Goal: Task Accomplishment & Management: Manage account settings

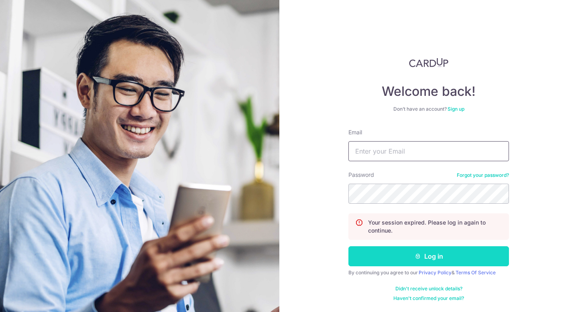
type input "[EMAIL_ADDRESS][DOMAIN_NAME]"
click at [418, 250] on button "Log in" at bounding box center [428, 256] width 161 height 20
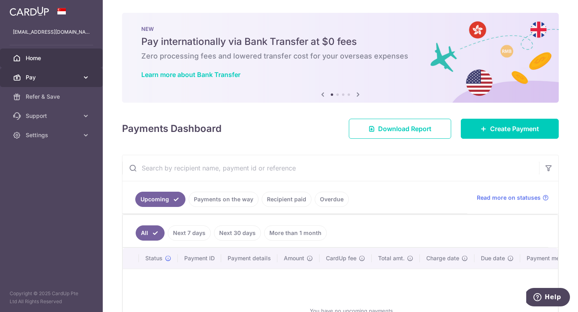
click at [75, 79] on span "Pay" at bounding box center [52, 77] width 53 height 8
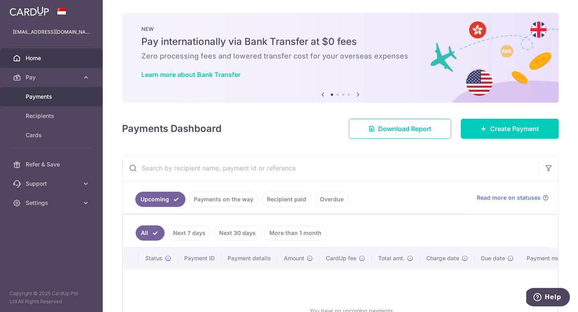
click at [58, 94] on span "Payments" at bounding box center [52, 97] width 53 height 8
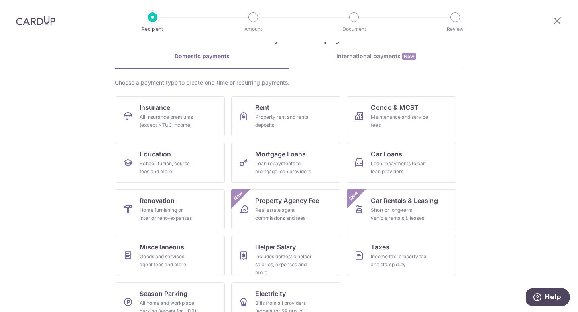
scroll to position [47, 0]
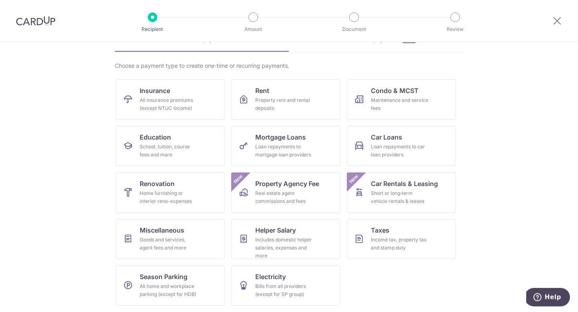
click at [509, 118] on section "What would you like to pay for? Domestic payments International payments New Ch…" at bounding box center [289, 177] width 578 height 270
click at [560, 22] on icon at bounding box center [557, 21] width 10 height 10
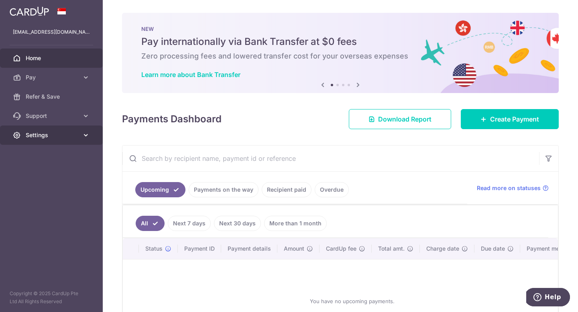
click at [81, 133] on link "Settings" at bounding box center [51, 135] width 103 height 19
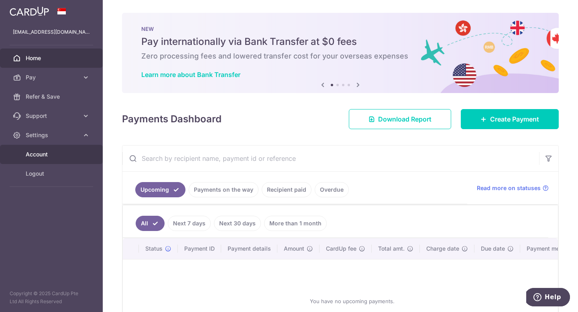
click at [67, 157] on span "Account" at bounding box center [52, 155] width 53 height 8
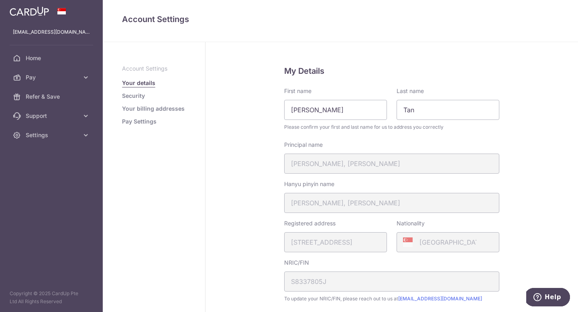
click at [124, 108] on link "Your billing addresses" at bounding box center [153, 109] width 63 height 8
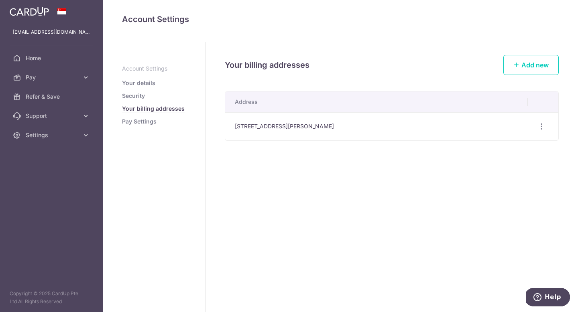
click at [125, 97] on link "Security" at bounding box center [133, 96] width 23 height 8
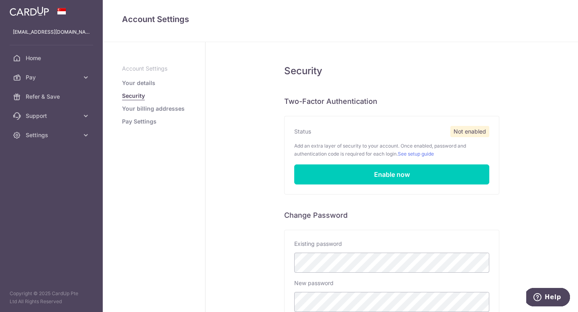
click at [122, 122] on link "Pay Settings" at bounding box center [139, 122] width 35 height 8
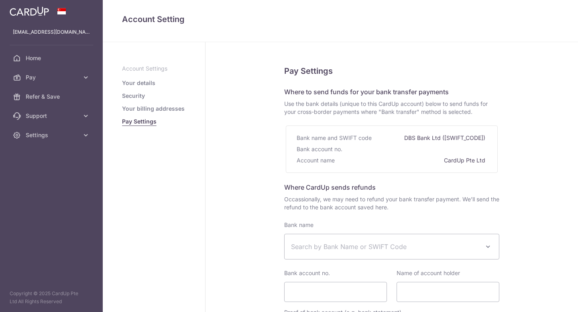
select select
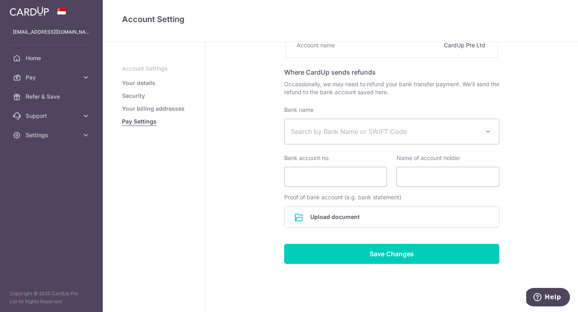
scroll to position [127, 0]
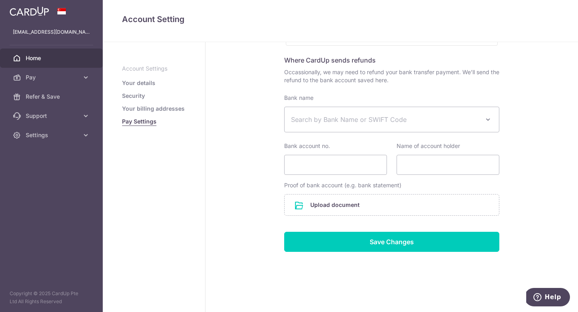
click at [43, 57] on span "Home" at bounding box center [52, 58] width 53 height 8
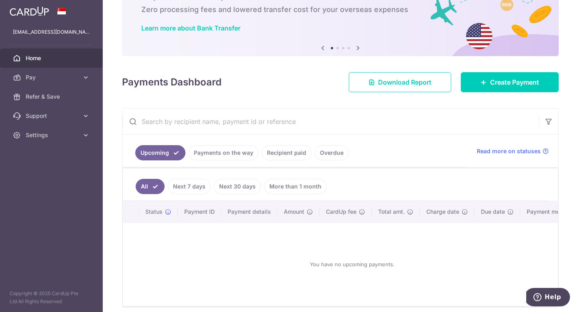
scroll to position [80, 0]
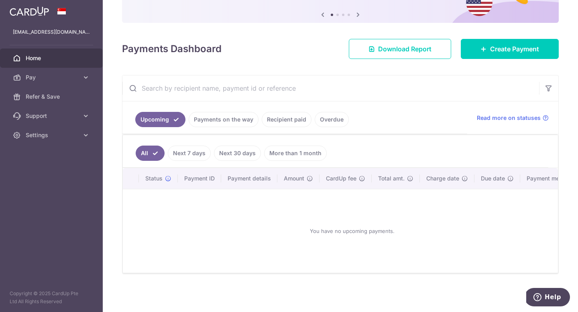
click at [238, 120] on link "Payments on the way" at bounding box center [224, 119] width 70 height 15
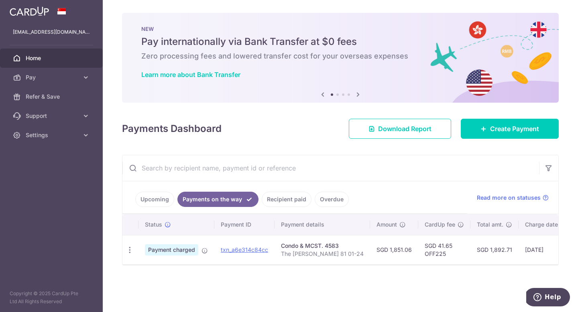
scroll to position [0, 0]
click at [248, 252] on link "txn_a6e314c84cc" at bounding box center [244, 249] width 47 height 7
